Goal: Transaction & Acquisition: Subscribe to service/newsletter

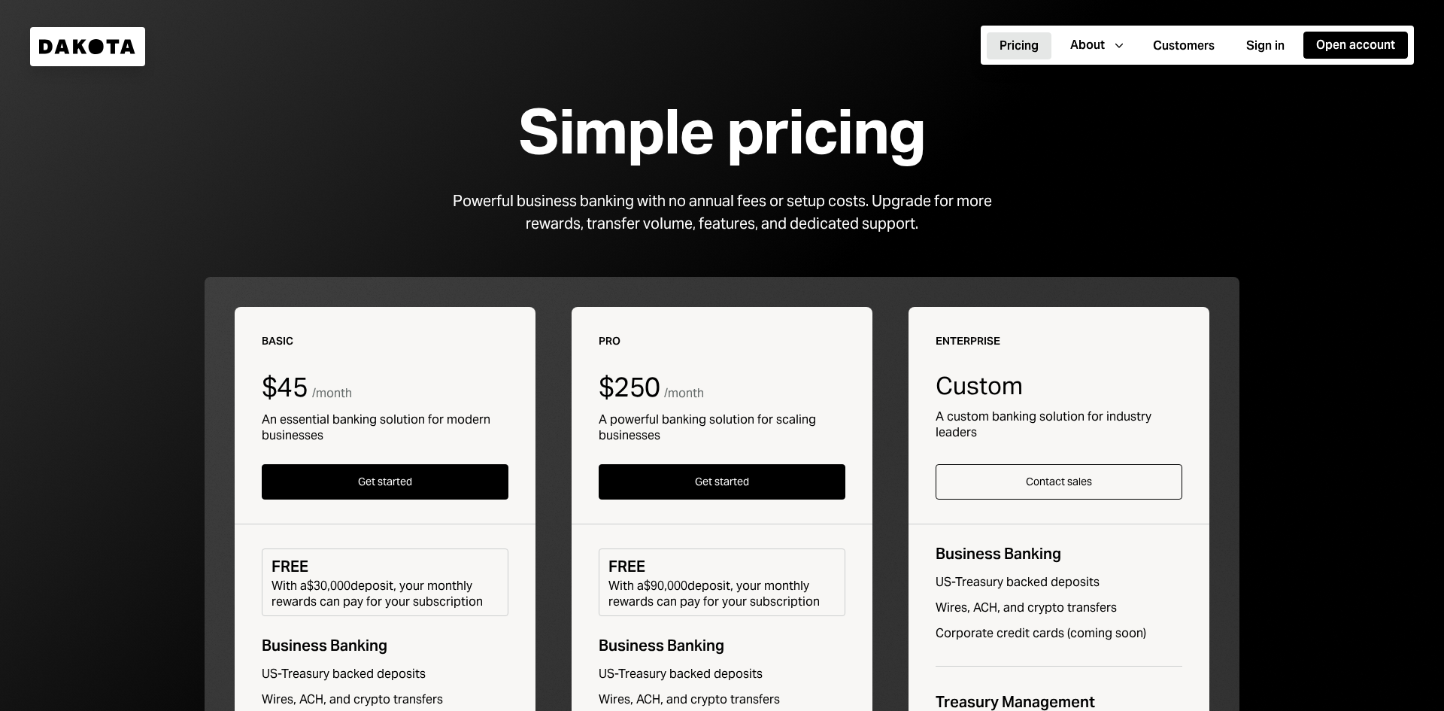
scroll to position [23, 0]
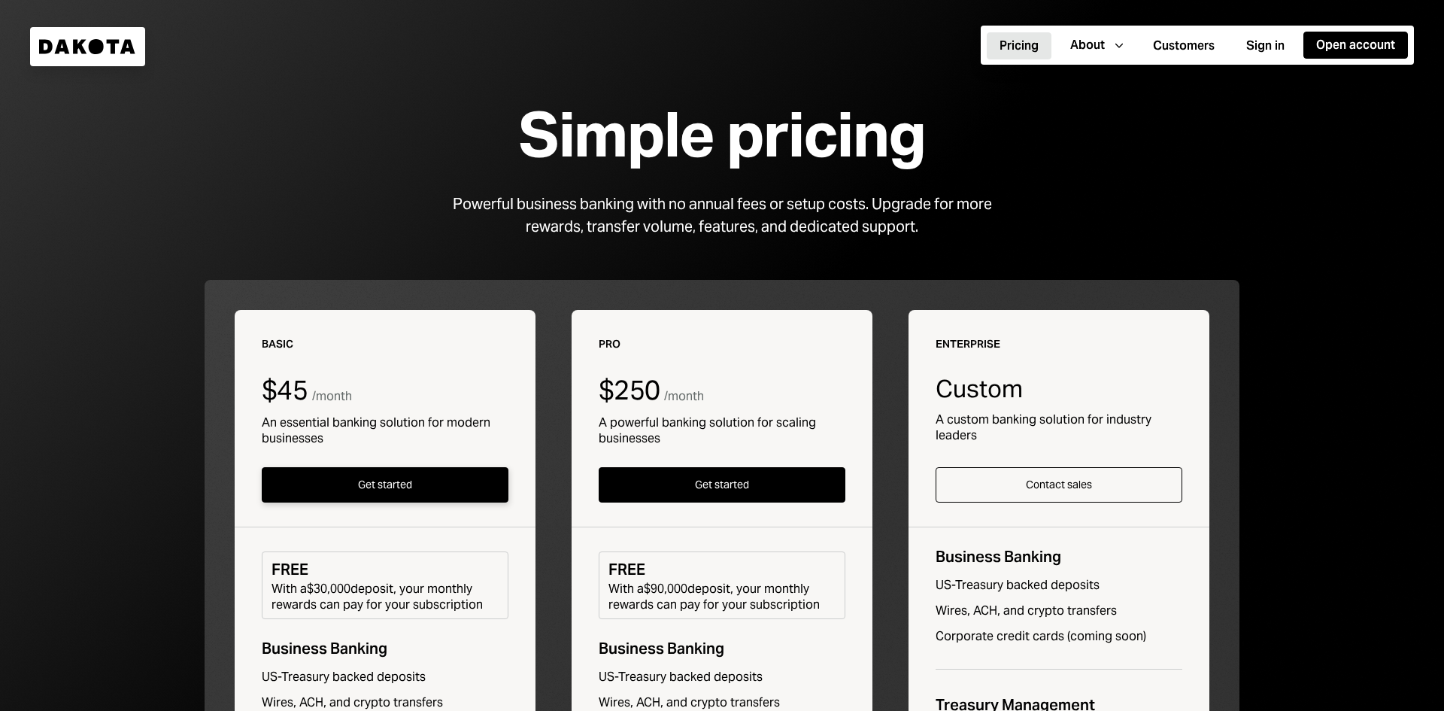
click at [363, 485] on button "Get started" at bounding box center [385, 484] width 247 height 35
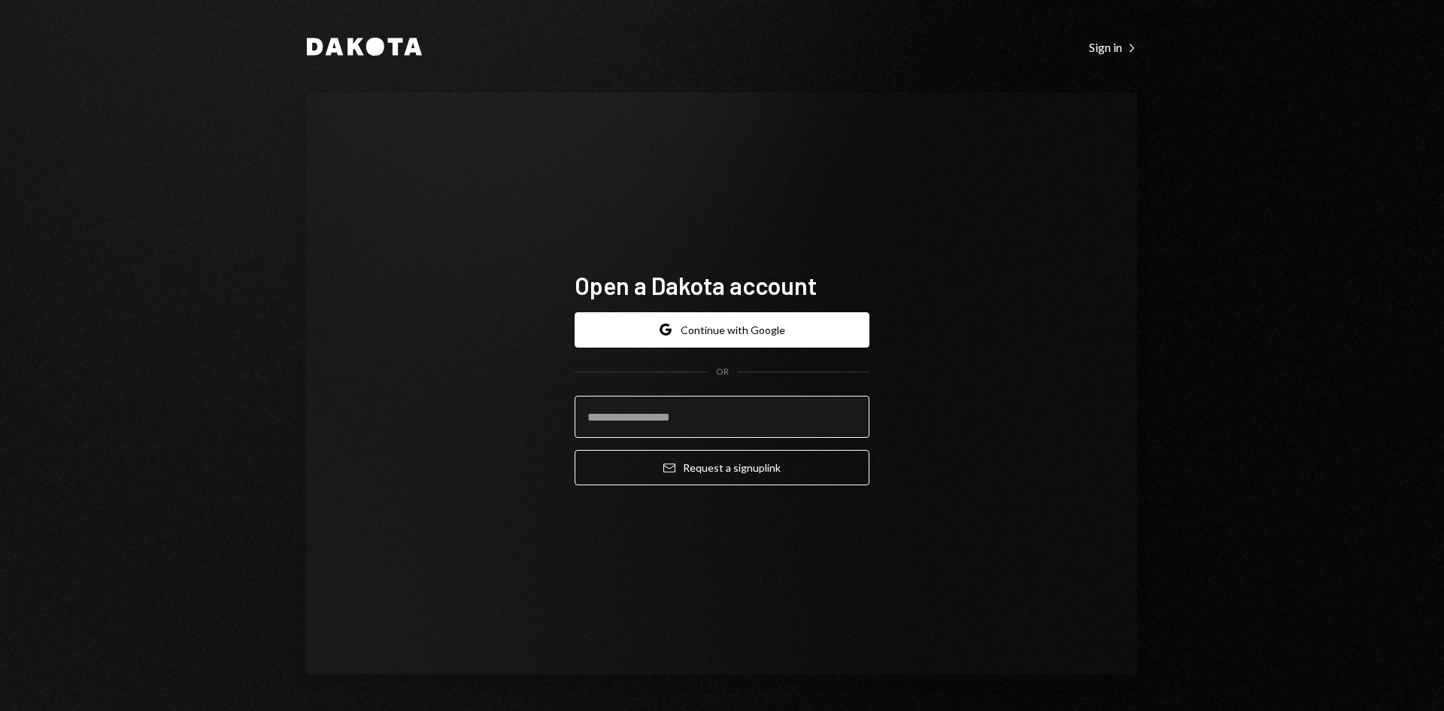
click at [661, 430] on input "email" at bounding box center [722, 417] width 295 height 42
click at [737, 325] on button "Google Continue with Google" at bounding box center [722, 329] width 295 height 35
